Goal: Transaction & Acquisition: Purchase product/service

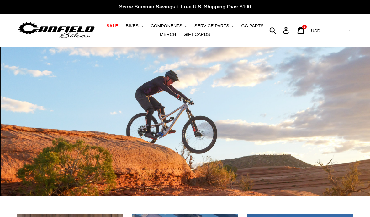
click at [134, 25] on span "BIKES" at bounding box center [132, 25] width 13 height 5
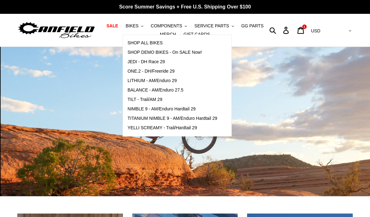
click at [135, 69] on span "ONE.2 - DH/Freeride 29" at bounding box center [151, 70] width 47 height 5
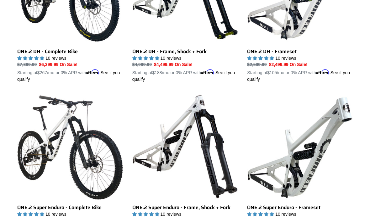
scroll to position [315, 0]
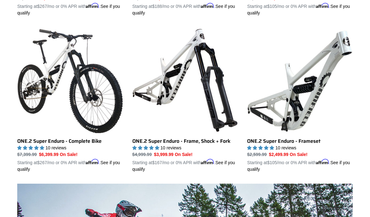
click at [308, 107] on link "ONE.2 Super Enduro - Frameset" at bounding box center [300, 99] width 106 height 145
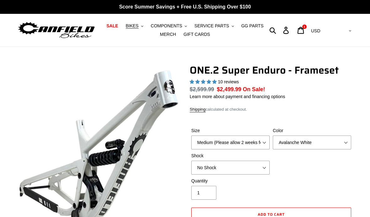
select select "highest-rating"
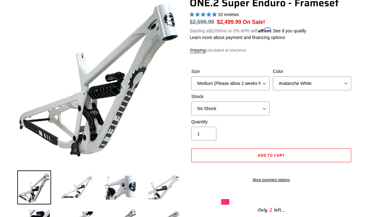
scroll to position [67, 0]
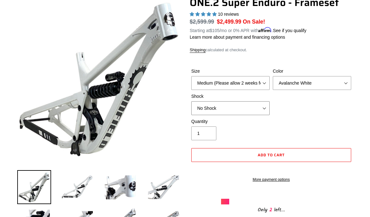
click at [265, 111] on select "No Shock RockShox Vivid Coil" at bounding box center [230, 108] width 78 height 14
select select "RockShox Vivid Coil"
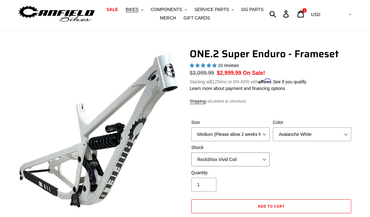
scroll to position [17, 0]
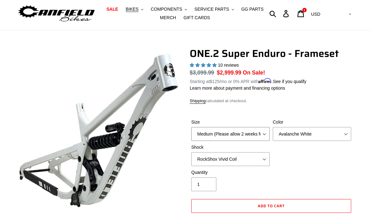
click at [263, 130] on select "Medium (Please allow 2 weeks for delivery) Large (Sold Out)" at bounding box center [230, 134] width 78 height 14
select select "Large (Sold Out)"
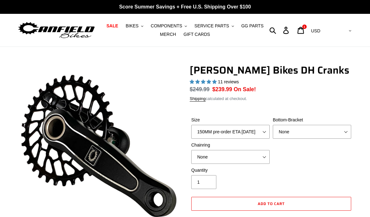
select select "highest-rating"
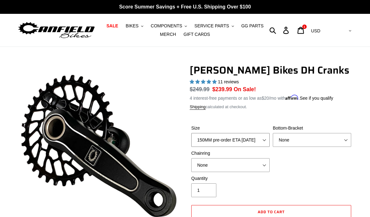
click at [258, 136] on select "150MM pre-order ETA 10/15/25 155MM pre-order ETA 10/15/25 160MM pre-order ETA 1…" at bounding box center [230, 140] width 78 height 14
select select "155MM pre-order ETA 10/15/25"
click at [334, 134] on select "None BSA Threaded 83mm" at bounding box center [312, 140] width 78 height 14
click at [133, 22] on button "BIKES .cls-1{fill:#231f20}" at bounding box center [135, 26] width 24 height 8
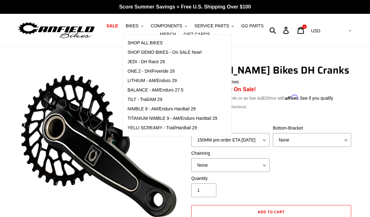
click at [134, 71] on span "ONE.2 - DH/Freeride 29" at bounding box center [151, 70] width 47 height 5
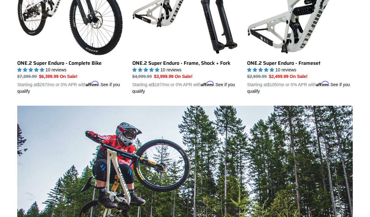
scroll to position [334, 0]
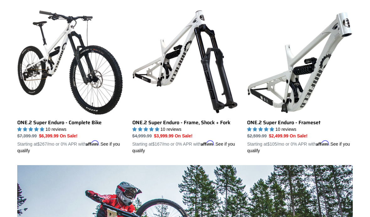
click at [33, 121] on link "ONE.2 Super Enduro - Complete Bike" at bounding box center [70, 81] width 106 height 145
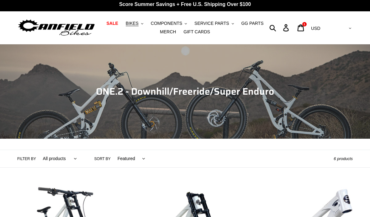
scroll to position [0, 0]
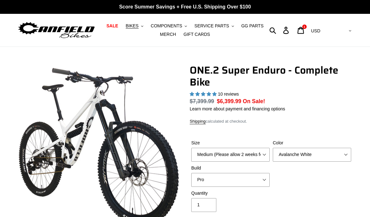
select select "highest-rating"
click at [255, 153] on select "Medium (Please allow 2 weeks for delivery) Large (Sold Out)" at bounding box center [230, 155] width 78 height 14
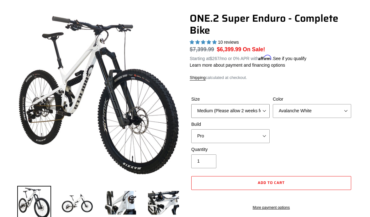
scroll to position [48, 0]
